Goal: Task Accomplishment & Management: Use online tool/utility

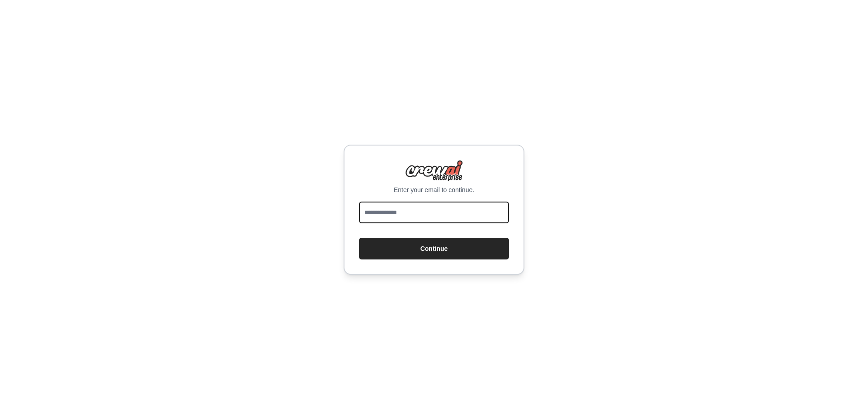
click at [413, 213] on input "email" at bounding box center [434, 213] width 150 height 22
type input "**********"
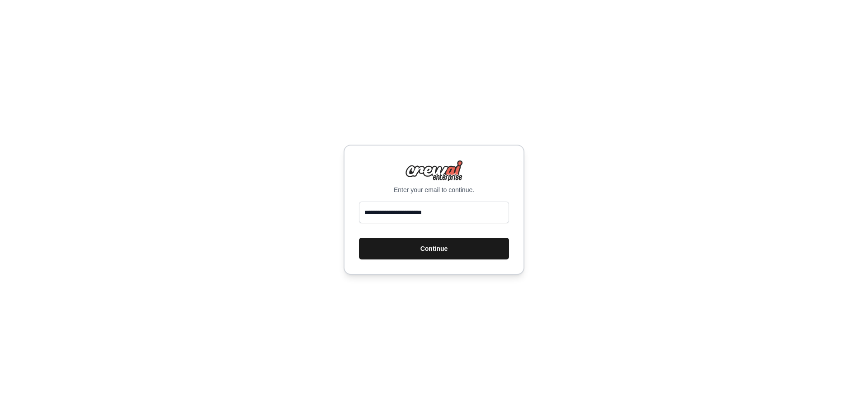
click at [404, 254] on button "Continue" at bounding box center [434, 249] width 150 height 22
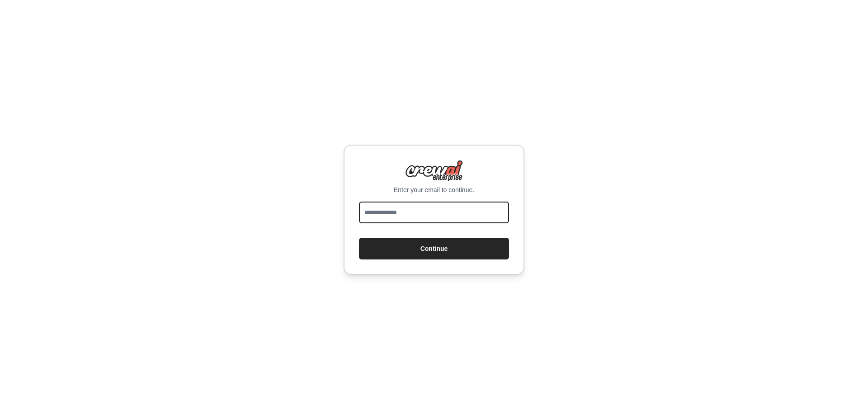
click at [435, 210] on input "email" at bounding box center [434, 213] width 150 height 22
click at [438, 208] on input "email" at bounding box center [434, 213] width 150 height 22
type input "**********"
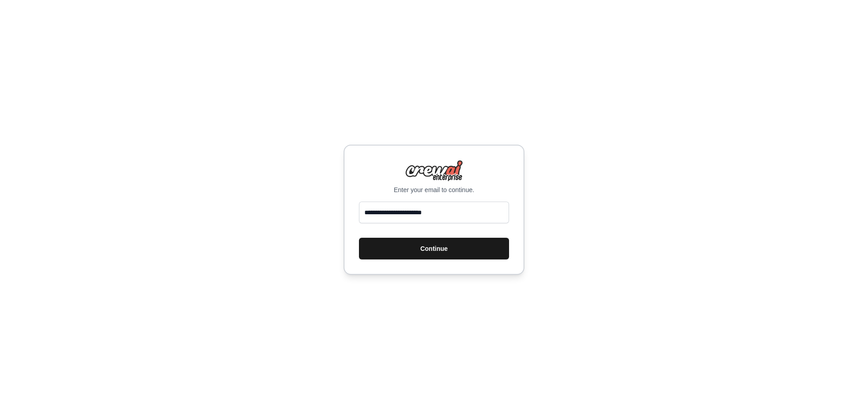
click at [440, 249] on button "Continue" at bounding box center [434, 249] width 150 height 22
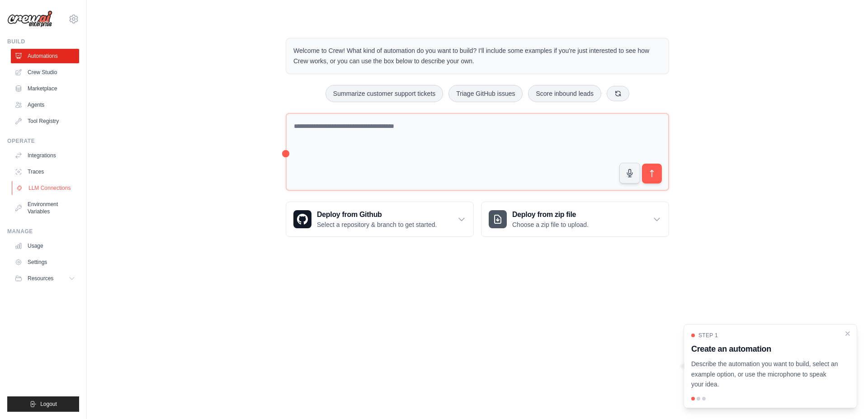
click at [72, 189] on link "LLM Connections" at bounding box center [46, 188] width 68 height 14
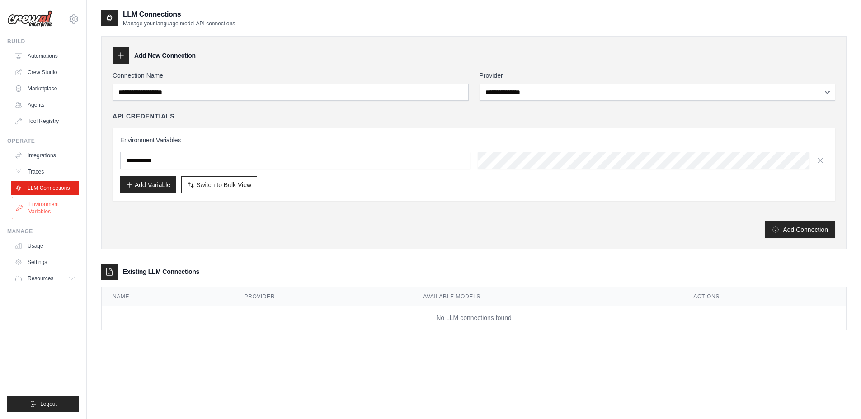
click at [50, 206] on link "Environment Variables" at bounding box center [46, 208] width 68 height 22
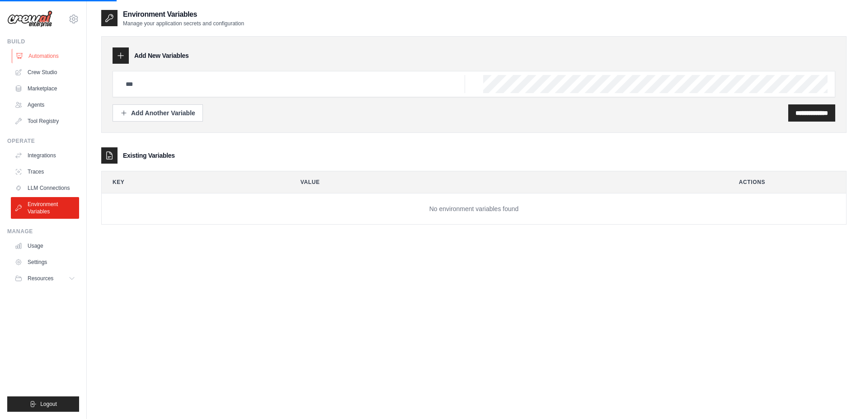
click at [53, 54] on link "Automations" at bounding box center [46, 56] width 68 height 14
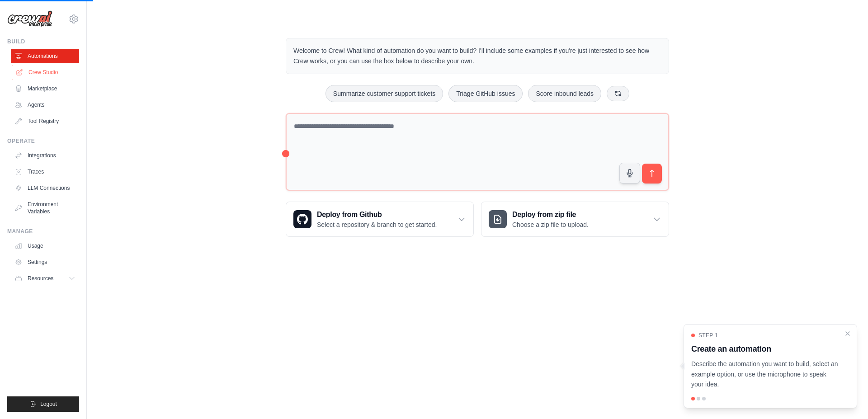
click at [54, 67] on link "Crew Studio" at bounding box center [46, 72] width 68 height 14
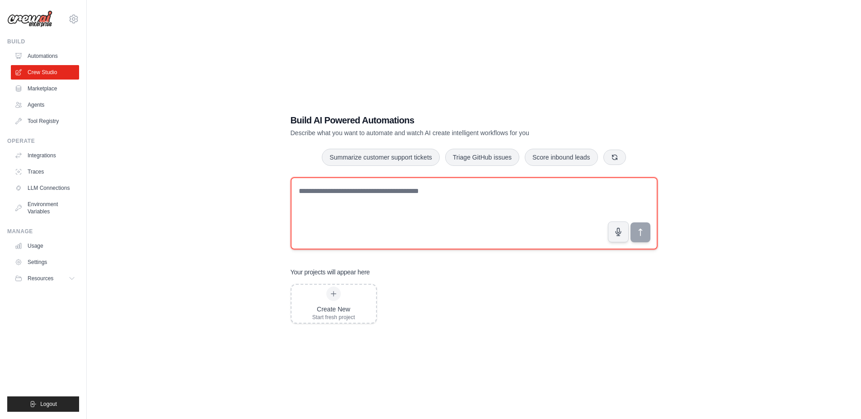
click at [408, 197] on textarea at bounding box center [474, 213] width 367 height 72
type textarea "**********"
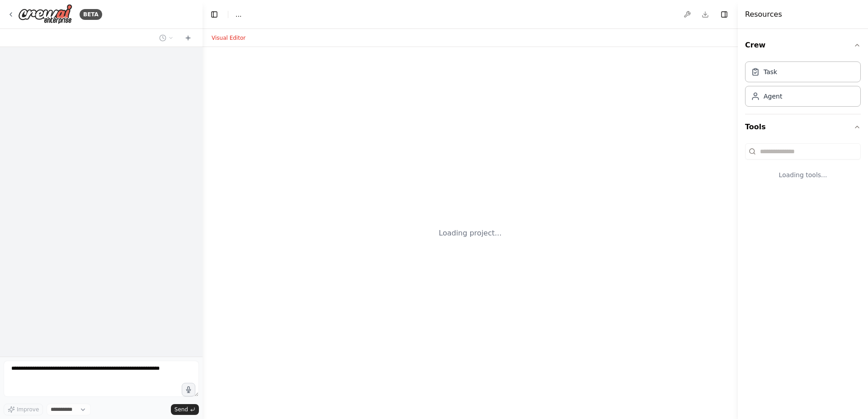
select select "****"
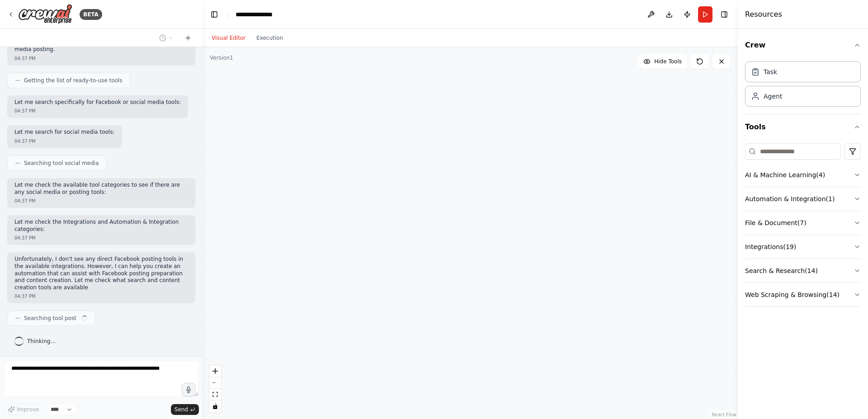
scroll to position [236, 0]
click at [488, 250] on div at bounding box center [469, 233] width 535 height 372
click at [857, 172] on icon "button" at bounding box center [856, 174] width 7 height 7
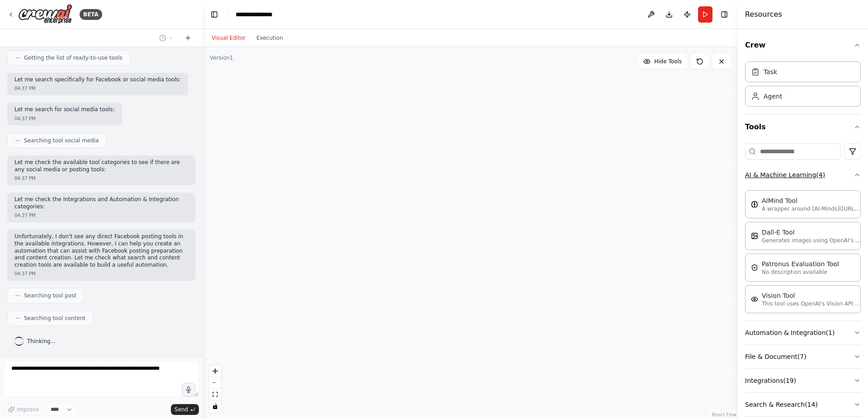
click at [857, 172] on div "Crew Task Agent Tools AI & Machine Learning ( 4 ) AIMind Tool A wrapper around …" at bounding box center [803, 224] width 130 height 390
click at [853, 174] on icon "button" at bounding box center [856, 174] width 7 height 7
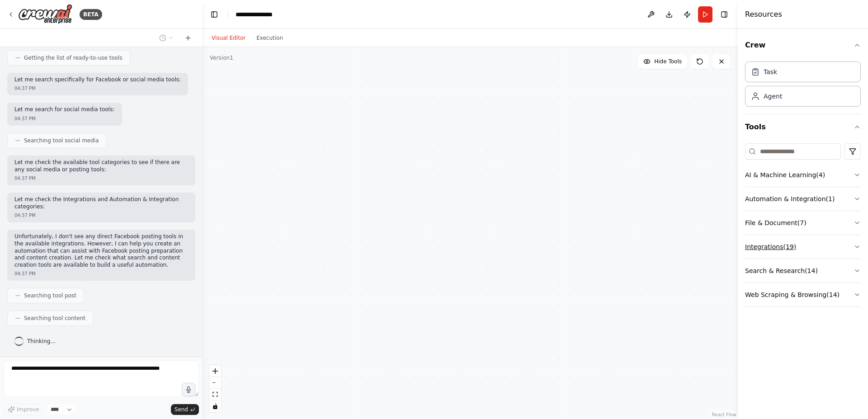
click at [855, 252] on button "Integrations ( 19 )" at bounding box center [803, 246] width 116 height 23
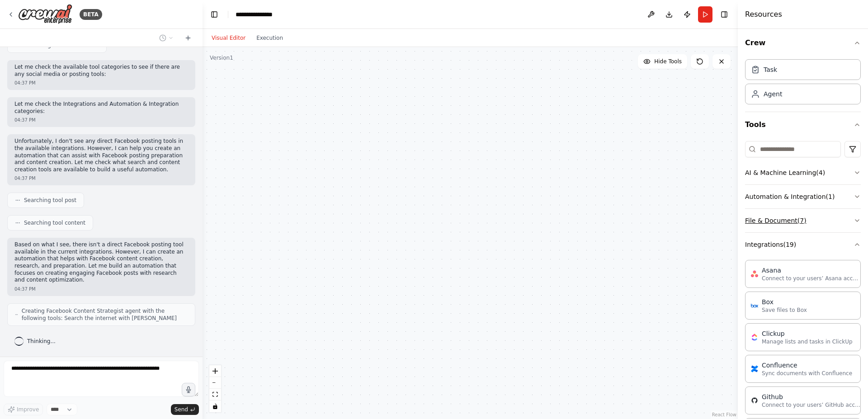
scroll to position [0, 0]
click at [853, 250] on icon "button" at bounding box center [856, 246] width 7 height 7
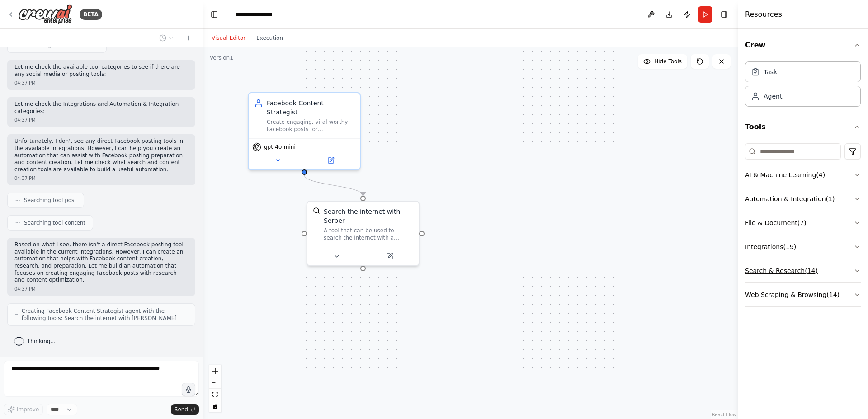
click at [852, 272] on button "Search & Research ( 14 )" at bounding box center [803, 270] width 116 height 23
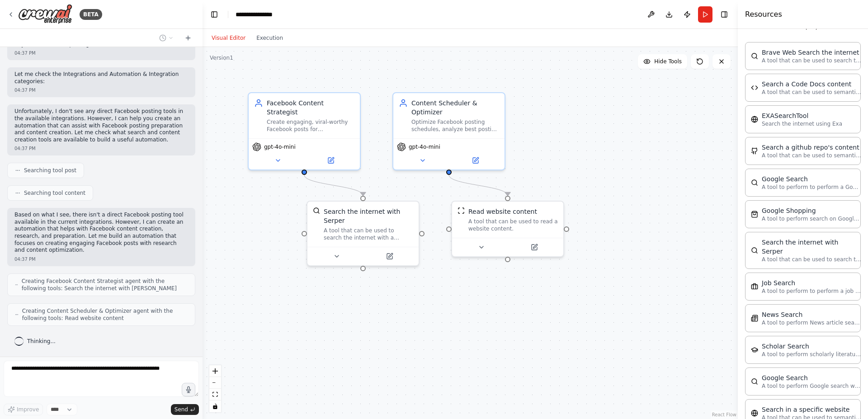
scroll to position [428, 0]
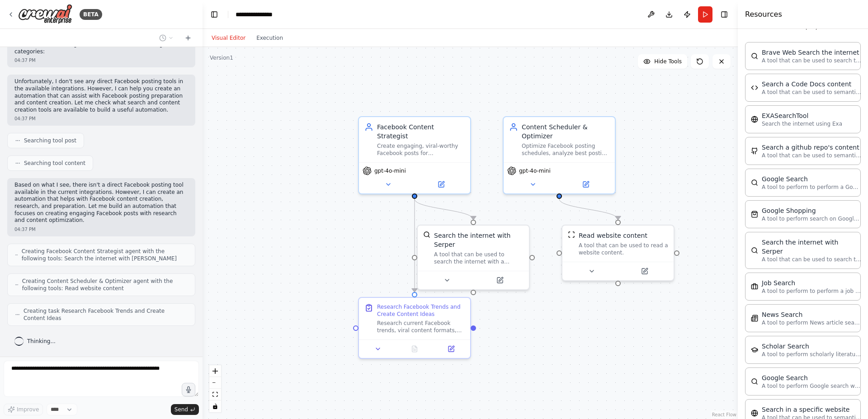
drag, startPoint x: 389, startPoint y: 73, endPoint x: 489, endPoint y: 89, distance: 101.6
click at [489, 89] on div ".deletable-edge-delete-btn { width: 20px; height: 20px; border: 0px solid #ffff…" at bounding box center [469, 233] width 535 height 372
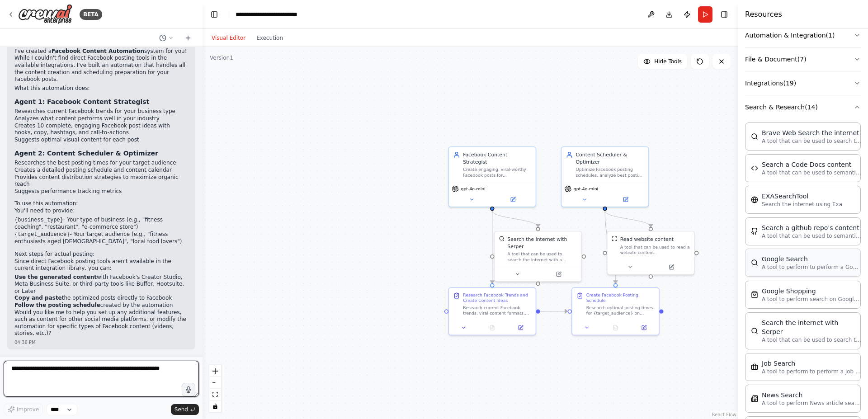
scroll to position [163, 0]
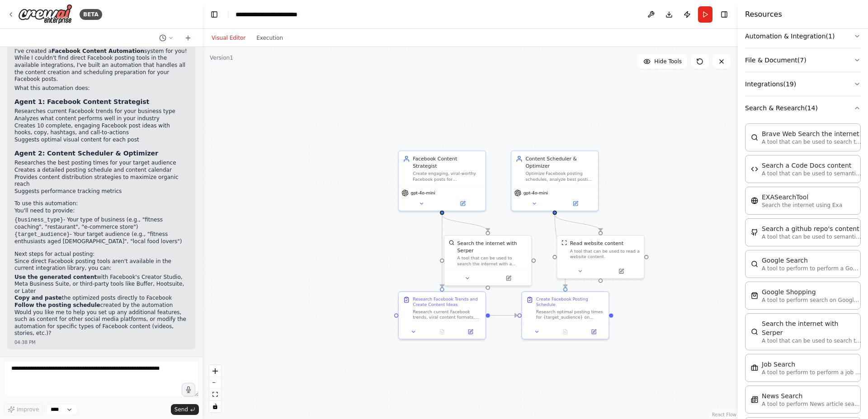
drag, startPoint x: 687, startPoint y: 143, endPoint x: 633, endPoint y: 148, distance: 54.4
click at [633, 148] on div ".deletable-edge-delete-btn { width: 20px; height: 20px; border: 0px solid #ffff…" at bounding box center [469, 233] width 535 height 372
click at [438, 313] on div "Research current Facebook trends, viral content formats, and popular hashtags r…" at bounding box center [443, 313] width 68 height 11
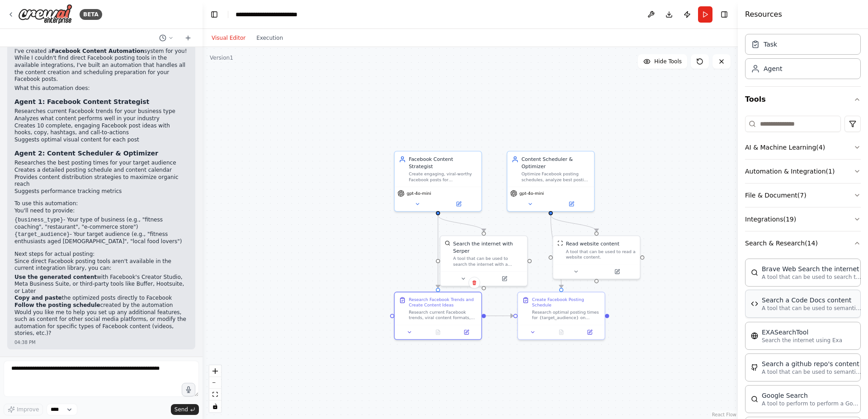
scroll to position [0, 0]
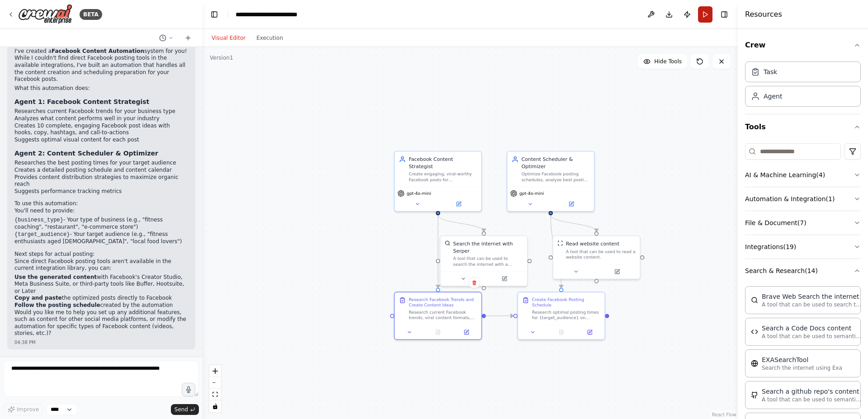
click at [707, 13] on button "Run" at bounding box center [705, 14] width 14 height 16
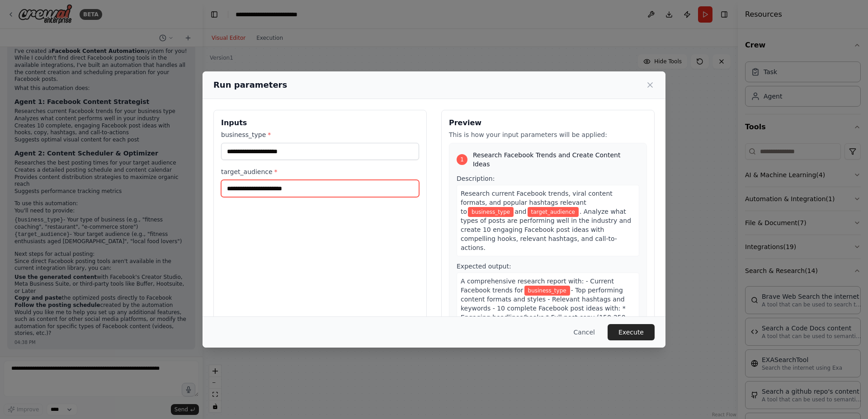
click at [296, 188] on input "target_audience *" at bounding box center [320, 188] width 198 height 17
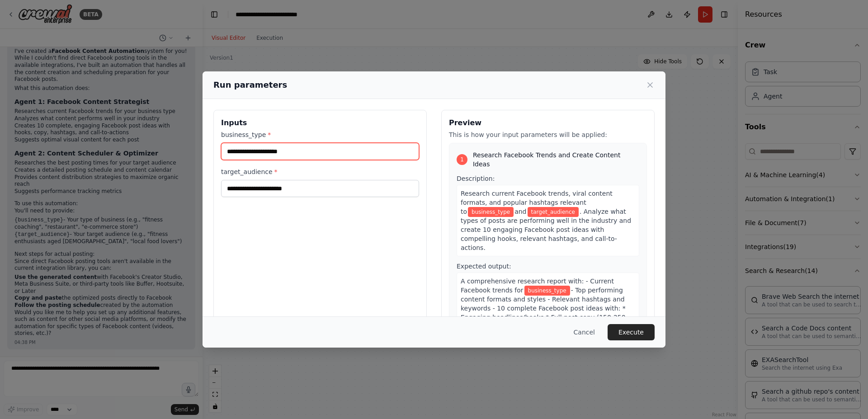
click at [300, 153] on input "business_type *" at bounding box center [320, 151] width 198 height 17
click at [330, 144] on input "**********" at bounding box center [320, 151] width 198 height 17
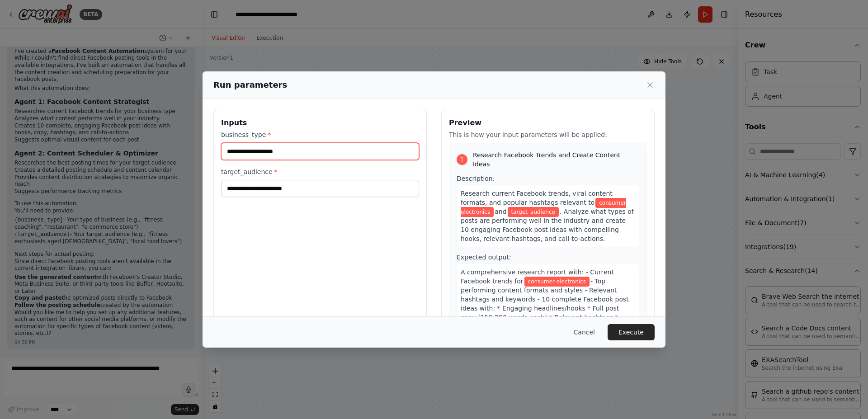
type input "**********"
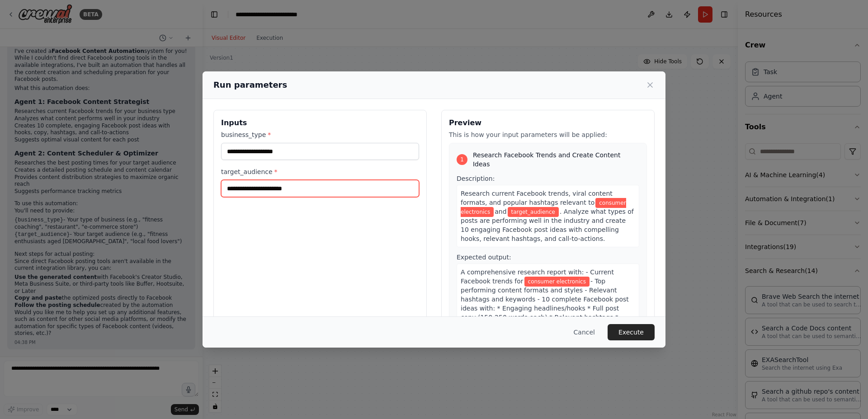
click at [344, 193] on input "target_audience *" at bounding box center [320, 188] width 198 height 17
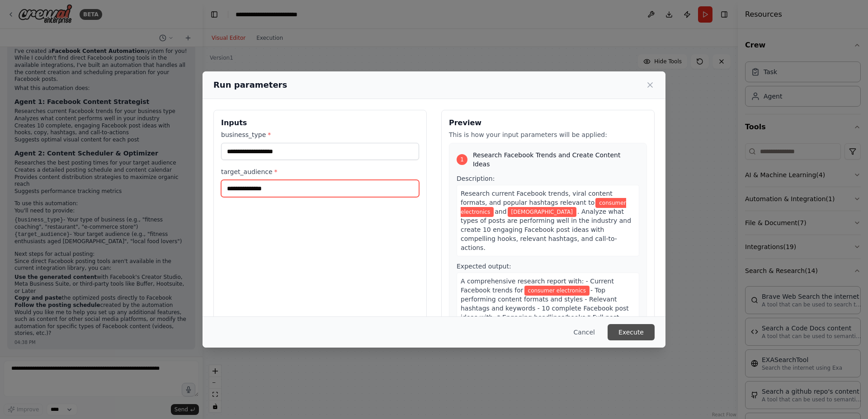
type input "**********"
click at [634, 330] on button "Execute" at bounding box center [630, 332] width 47 height 16
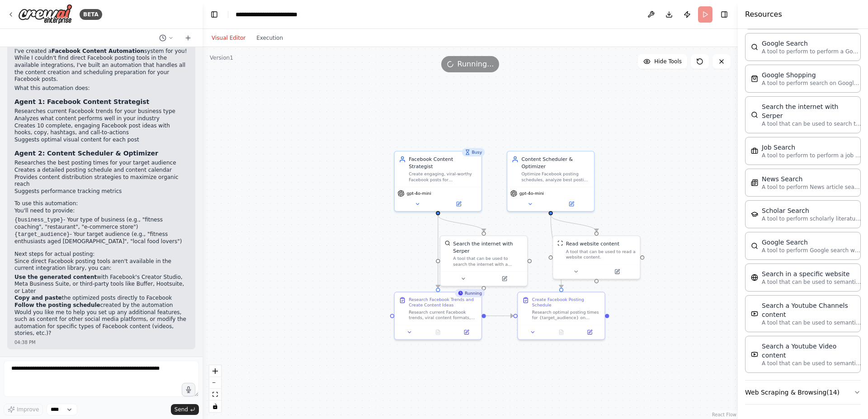
scroll to position [407, 0]
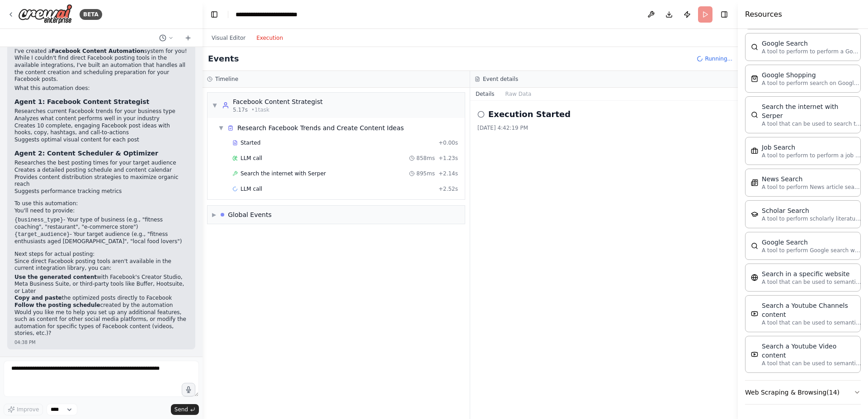
click at [279, 36] on button "Execution" at bounding box center [270, 38] width 38 height 11
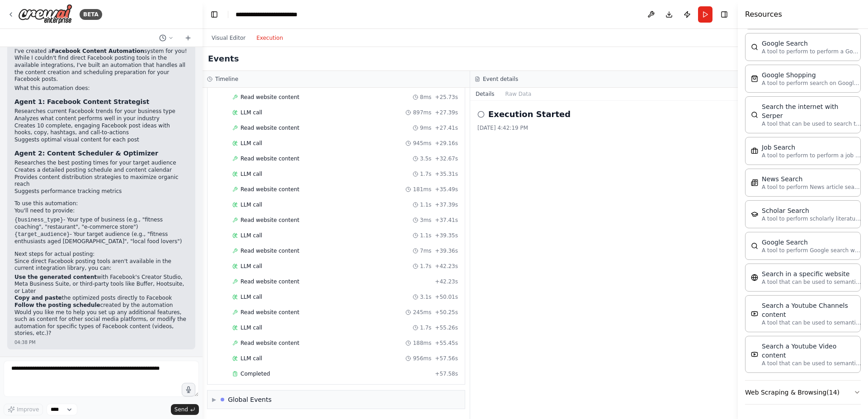
scroll to position [841, 0]
click at [214, 400] on span "▶" at bounding box center [214, 399] width 4 height 7
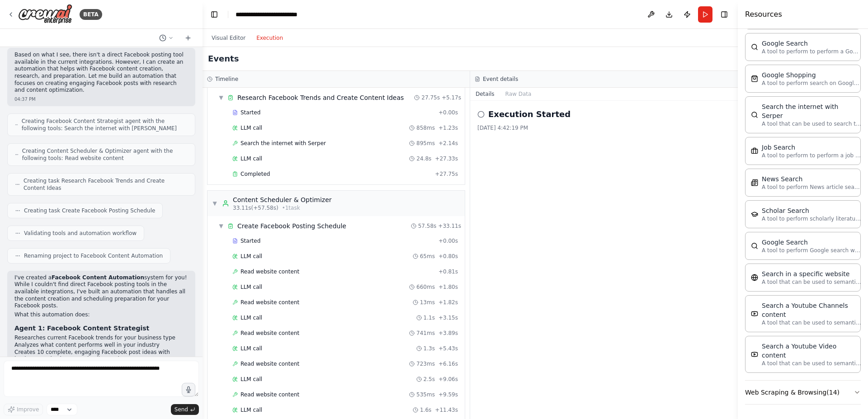
scroll to position [0, 0]
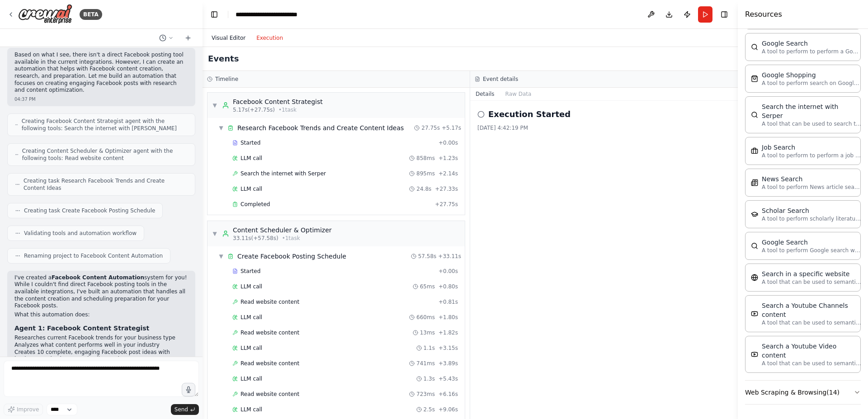
drag, startPoint x: 233, startPoint y: 47, endPoint x: 230, endPoint y: 38, distance: 9.6
click at [231, 43] on div "Visual Editor Execution Version 1 Hide Tools .deletable-edge-delete-btn { width…" at bounding box center [469, 224] width 535 height 390
click at [230, 38] on button "Visual Editor" at bounding box center [228, 38] width 45 height 11
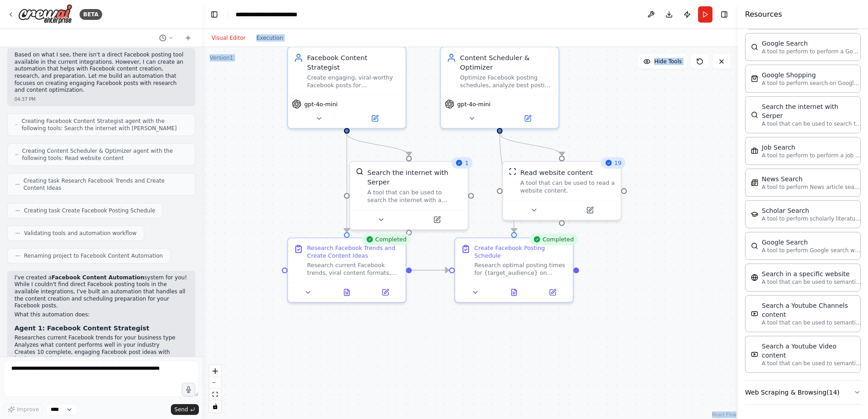
click at [679, 148] on div ".deletable-edge-delete-btn { width: 20px; height: 20px; border: 0px solid #ffff…" at bounding box center [469, 233] width 535 height 372
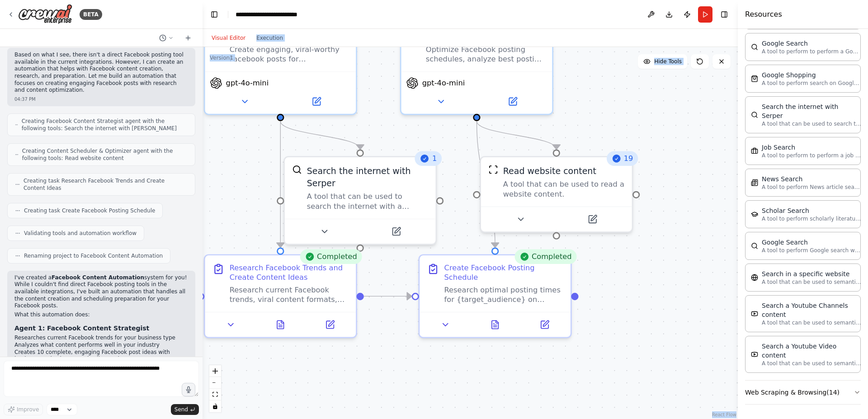
click at [671, 120] on div ".deletable-edge-delete-btn { width: 20px; height: 20px; border: 0px solid #ffff…" at bounding box center [469, 233] width 535 height 372
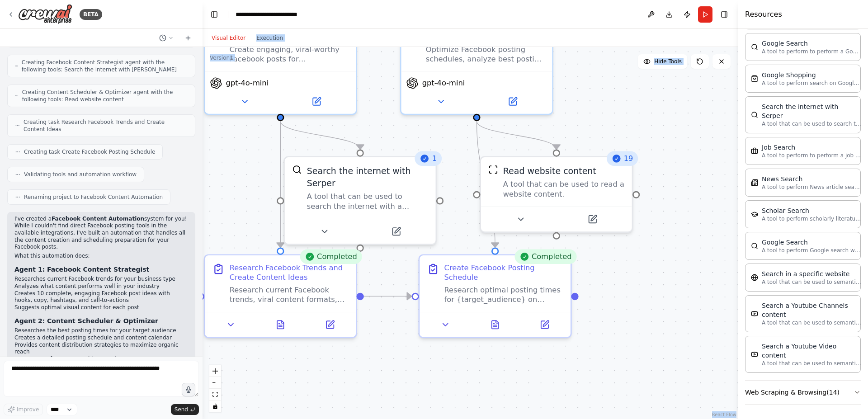
scroll to position [841, 0]
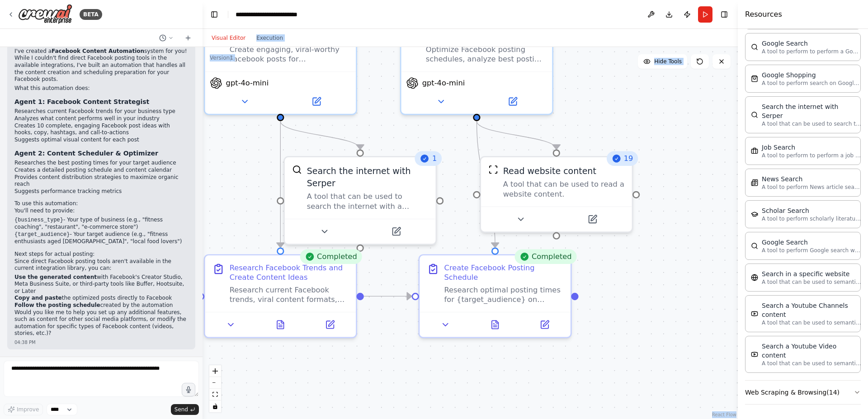
click at [270, 31] on div "Visual Editor Execution" at bounding box center [247, 38] width 82 height 18
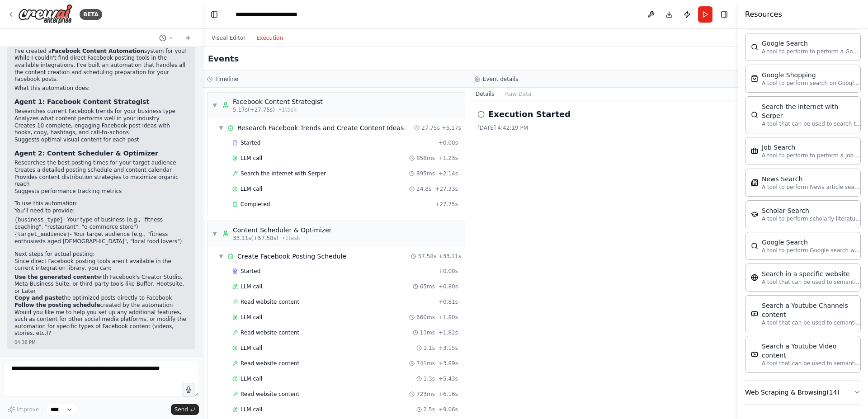
click at [270, 35] on button "Execution" at bounding box center [270, 38] width 38 height 11
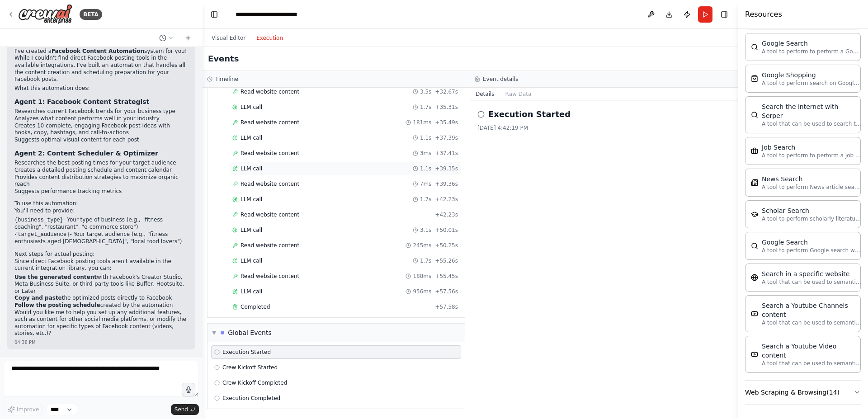
scroll to position [588, 0]
click at [288, 371] on div "Crew Kickoff Started" at bounding box center [336, 367] width 244 height 7
click at [286, 394] on div "Execution Completed" at bounding box center [336, 398] width 250 height 14
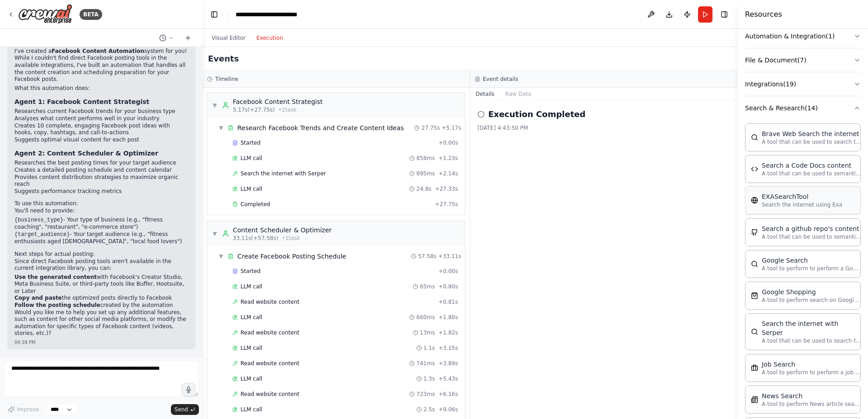
scroll to position [0, 0]
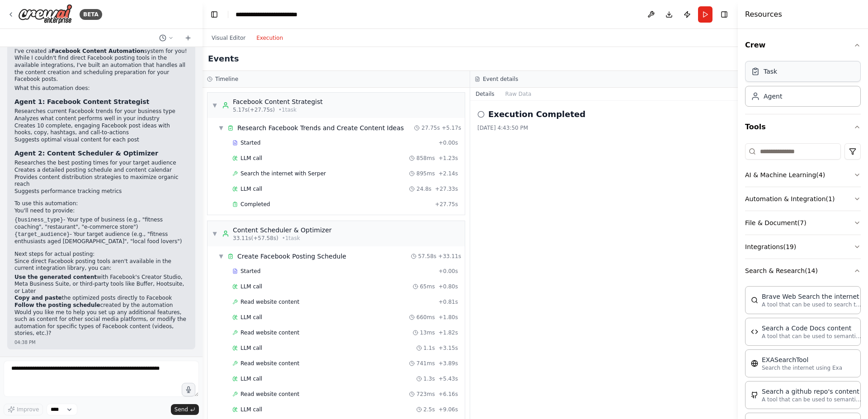
click at [781, 70] on div "Task" at bounding box center [803, 71] width 116 height 21
click at [780, 94] on div "Agent" at bounding box center [772, 95] width 19 height 9
click at [782, 72] on div "Task" at bounding box center [803, 71] width 116 height 21
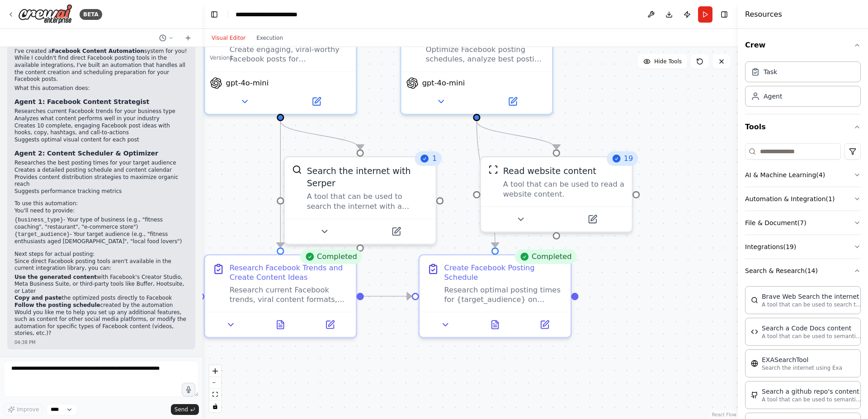
click at [219, 38] on button "Visual Editor" at bounding box center [228, 38] width 45 height 11
click at [625, 157] on span "19" at bounding box center [628, 159] width 9 height 10
click at [550, 256] on div "Completed" at bounding box center [545, 256] width 62 height 15
click at [546, 281] on div "Create Facebook Posting Schedule Research optimal posting times for {target_aud…" at bounding box center [503, 281] width 119 height 42
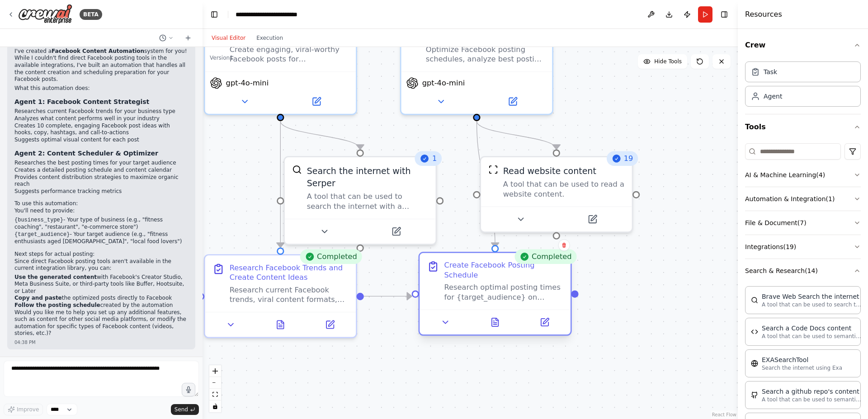
click at [545, 285] on div "Research optimal posting times for {target_audience} on Facebook and create a d…" at bounding box center [503, 291] width 119 height 19
drag, startPoint x: 545, startPoint y: 285, endPoint x: 540, endPoint y: 298, distance: 14.0
click at [540, 298] on div "Research optimal posting times for {target_audience} on Facebook and create a d…" at bounding box center [503, 291] width 119 height 19
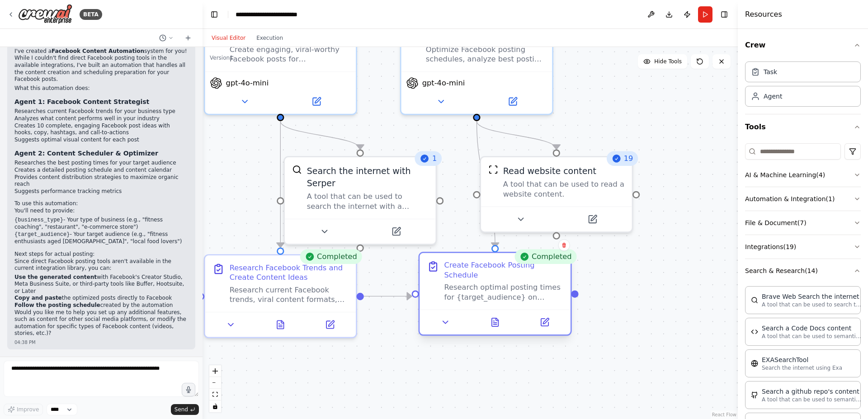
click at [540, 298] on div "Research optimal posting times for {target_audience} on Facebook and create a d…" at bounding box center [503, 291] width 119 height 19
click at [488, 321] on button at bounding box center [495, 322] width 52 height 15
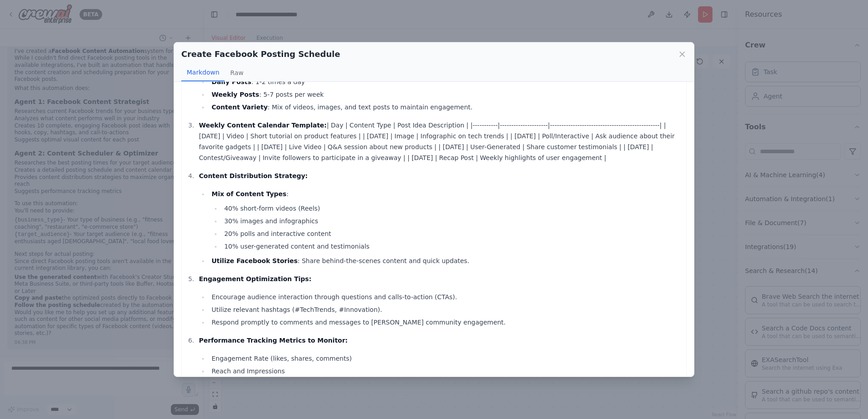
scroll to position [180, 0]
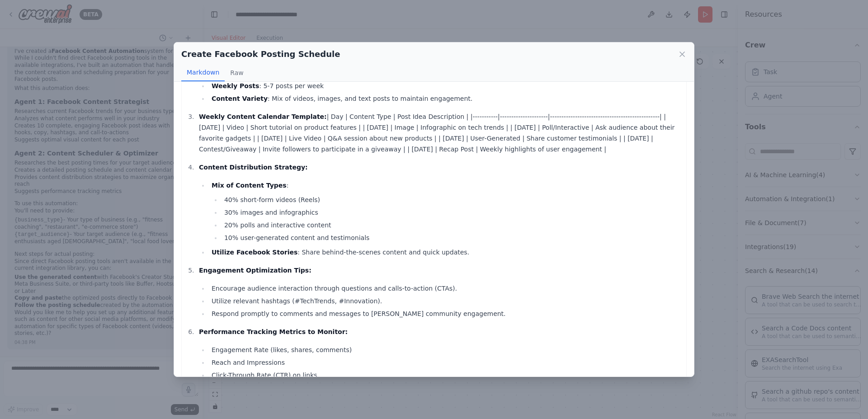
click at [428, 23] on div "Create Facebook Posting Schedule Markdown Raw Facebook Posting Strategy for 18-…" at bounding box center [434, 209] width 868 height 419
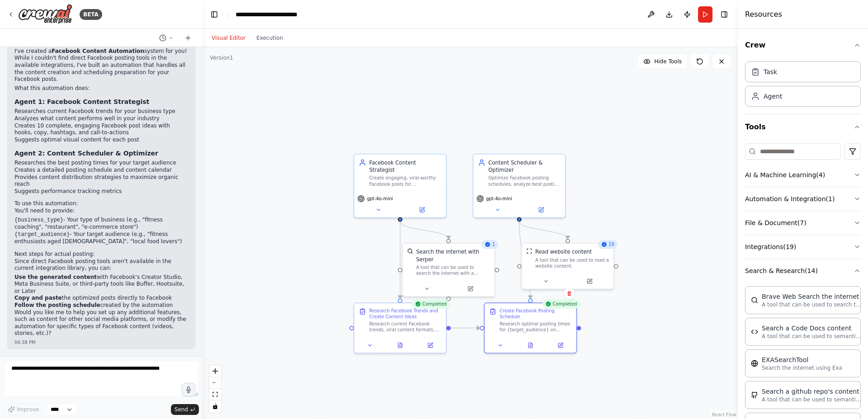
drag, startPoint x: 225, startPoint y: 117, endPoint x: 306, endPoint y: 158, distance: 90.9
click at [306, 159] on div ".deletable-edge-delete-btn { width: 20px; height: 20px; border: 0px solid #ffff…" at bounding box center [469, 233] width 535 height 372
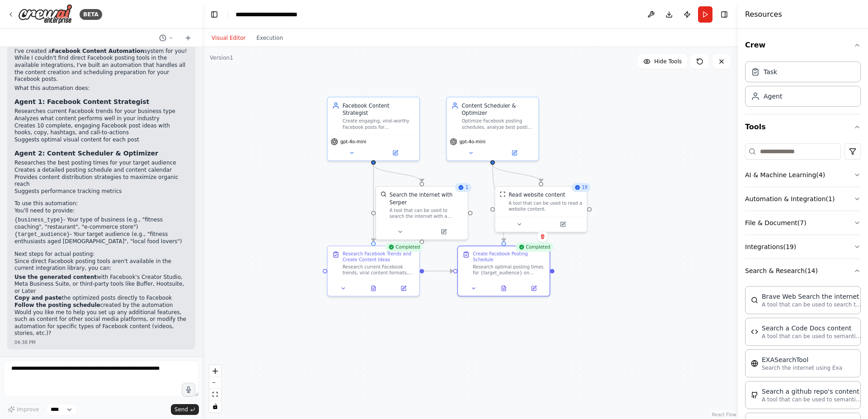
drag, startPoint x: 473, startPoint y: 201, endPoint x: 470, endPoint y: 174, distance: 27.2
click at [470, 175] on div ".deletable-edge-delete-btn { width: 20px; height: 20px; border: 0px solid #ffff…" at bounding box center [469, 233] width 535 height 372
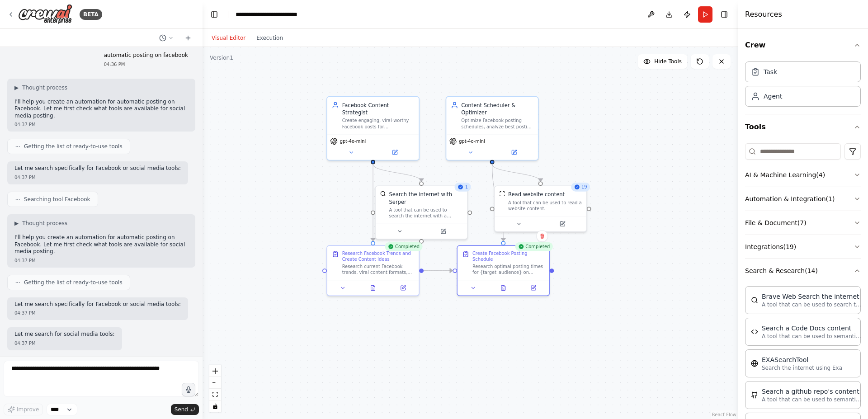
scroll to position [0, 0]
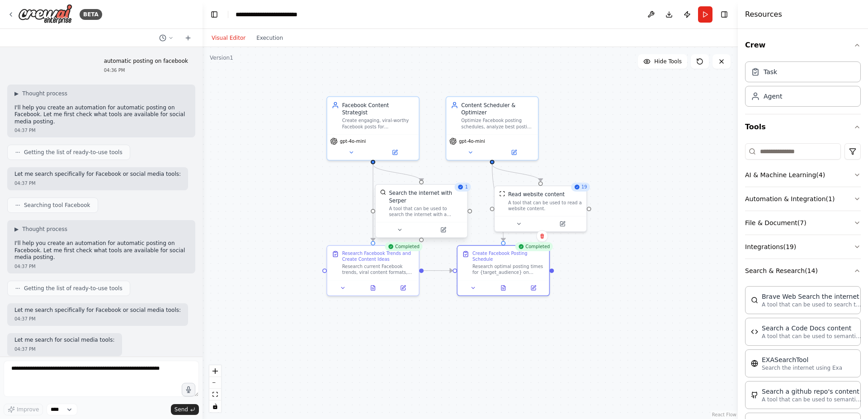
click at [423, 188] on div "Search the internet with Serper A tool that can be used to search the internet …" at bounding box center [422, 203] width 92 height 37
drag, startPoint x: 425, startPoint y: 202, endPoint x: 424, endPoint y: 197, distance: 5.5
click at [424, 197] on div "Search the internet with Serper A tool that can be used to search the internet …" at bounding box center [430, 196] width 74 height 28
click at [541, 199] on div "A tool that can be used to read a website content." at bounding box center [545, 204] width 74 height 12
click at [430, 199] on div "A tool that can be used to search the internet with a search_query. Supports di…" at bounding box center [430, 204] width 74 height 12
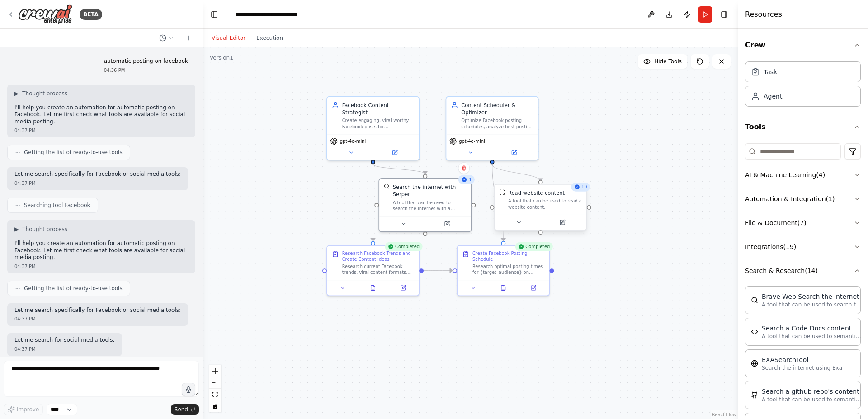
click at [521, 206] on div "A tool that can be used to read a website content." at bounding box center [545, 204] width 74 height 12
